Goal: Task Accomplishment & Management: Manage account settings

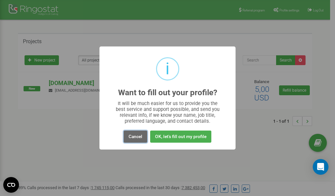
click at [136, 136] on button "Cancel" at bounding box center [136, 137] width 24 height 12
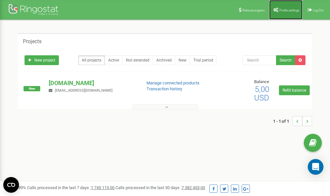
click at [282, 8] on link "Profile settings" at bounding box center [285, 10] width 33 height 20
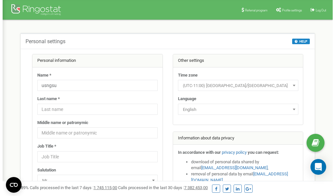
scroll to position [33, 0]
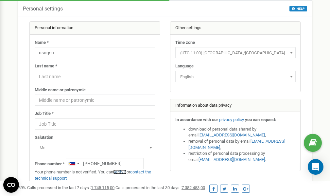
click at [123, 172] on link "verify it" at bounding box center [119, 172] width 13 height 5
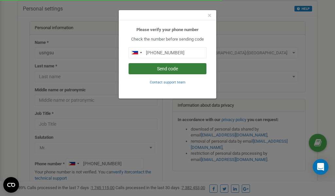
click at [168, 67] on button "Send code" at bounding box center [168, 68] width 78 height 11
